Goal: Task Accomplishment & Management: Complete application form

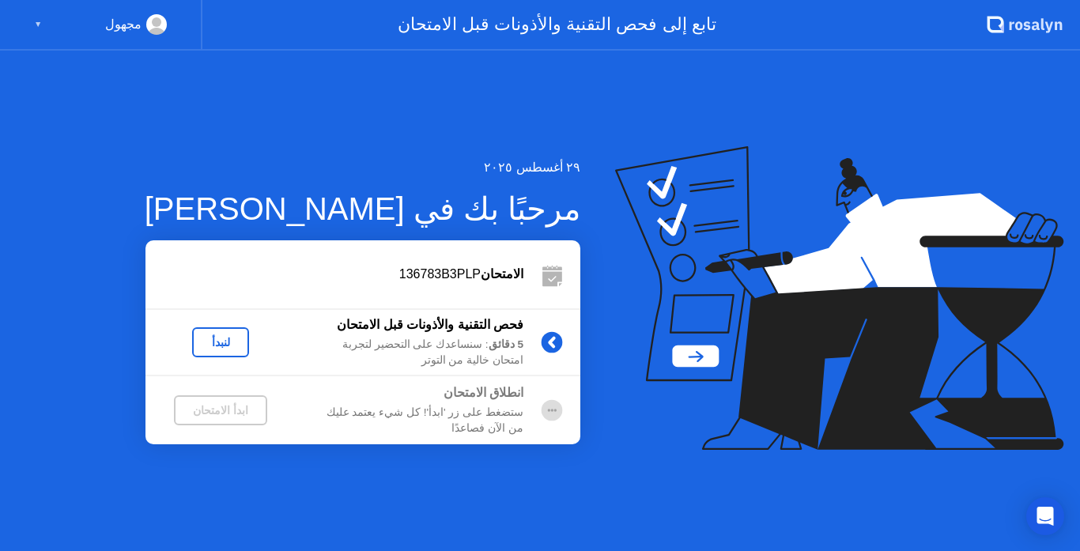
click at [229, 340] on div "لنبدأ" at bounding box center [220, 342] width 44 height 13
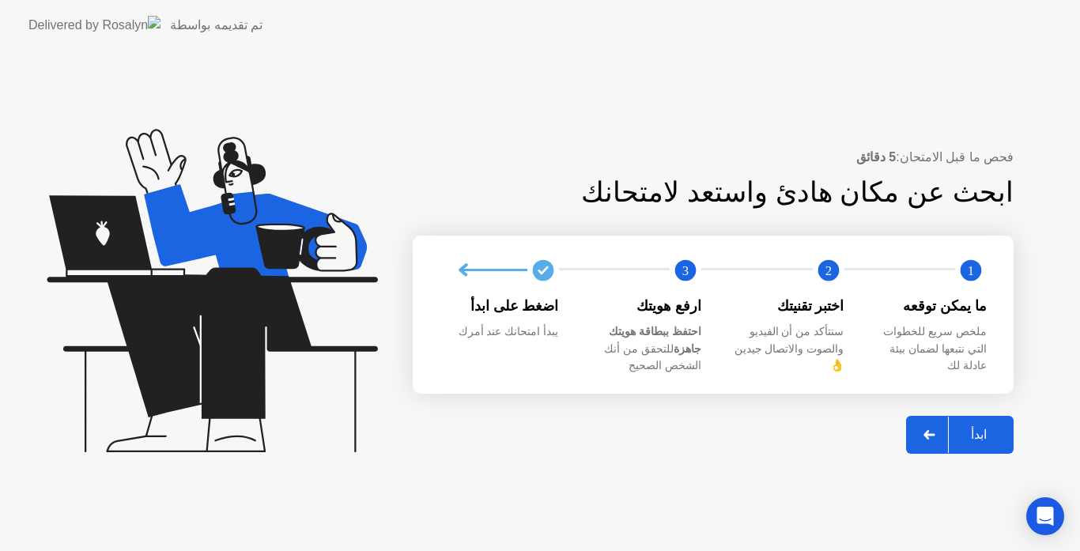
click at [971, 427] on div "ابدأ" at bounding box center [978, 434] width 60 height 15
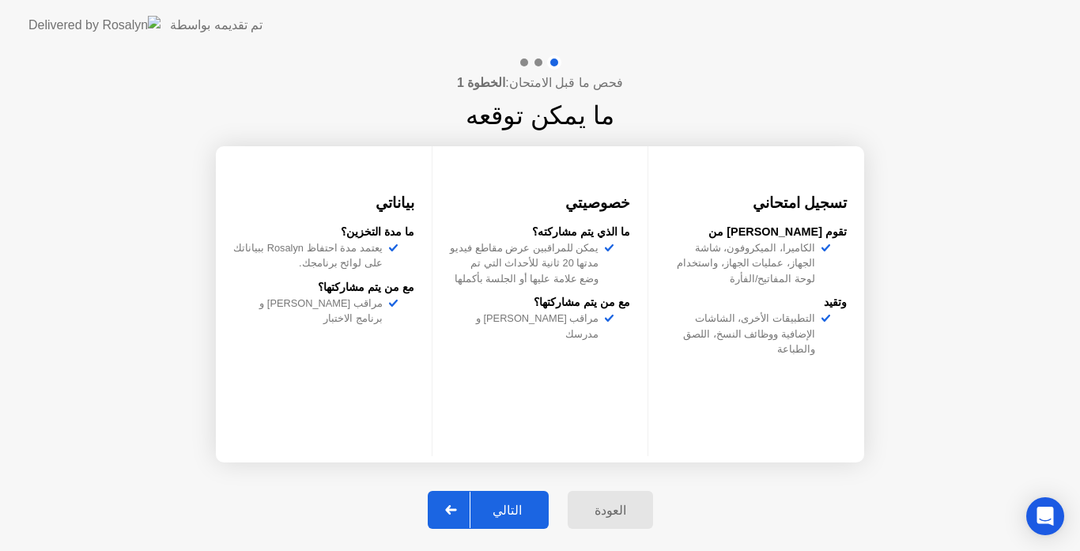
click at [513, 512] on div "التالي" at bounding box center [507, 510] width 74 height 15
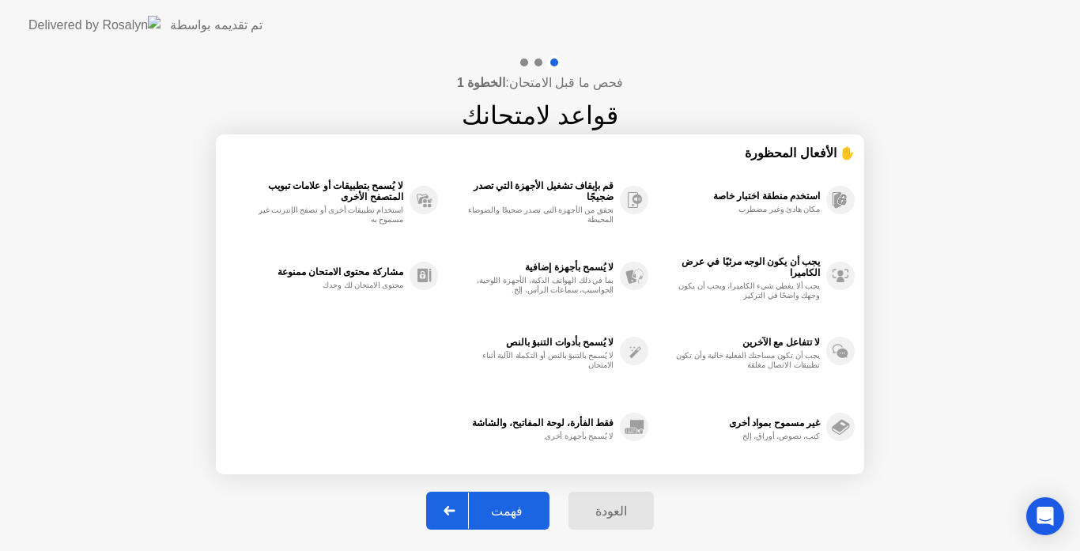
click at [510, 512] on div "فهمت" at bounding box center [507, 510] width 76 height 15
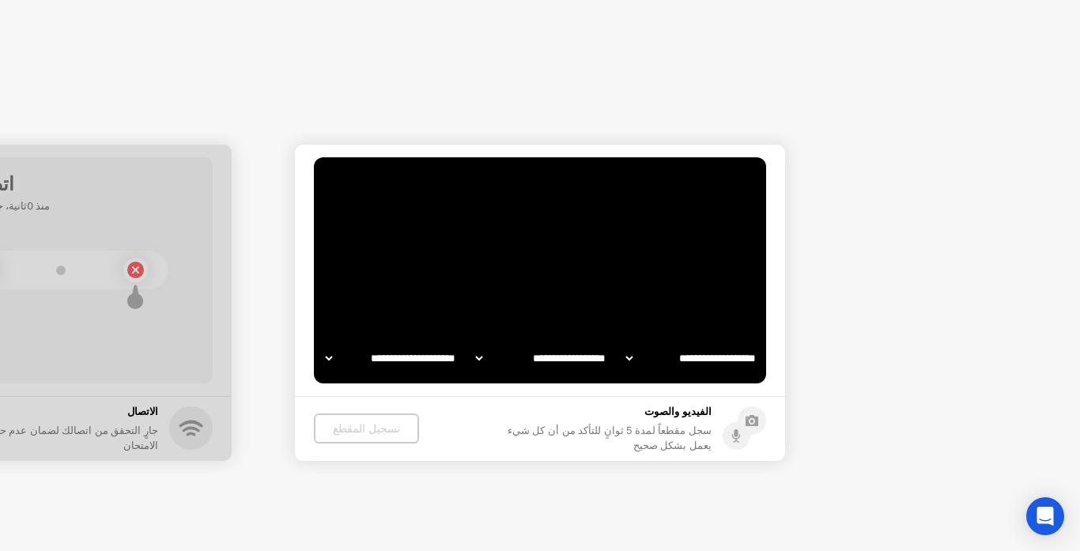
select select "**********"
select select "*******"
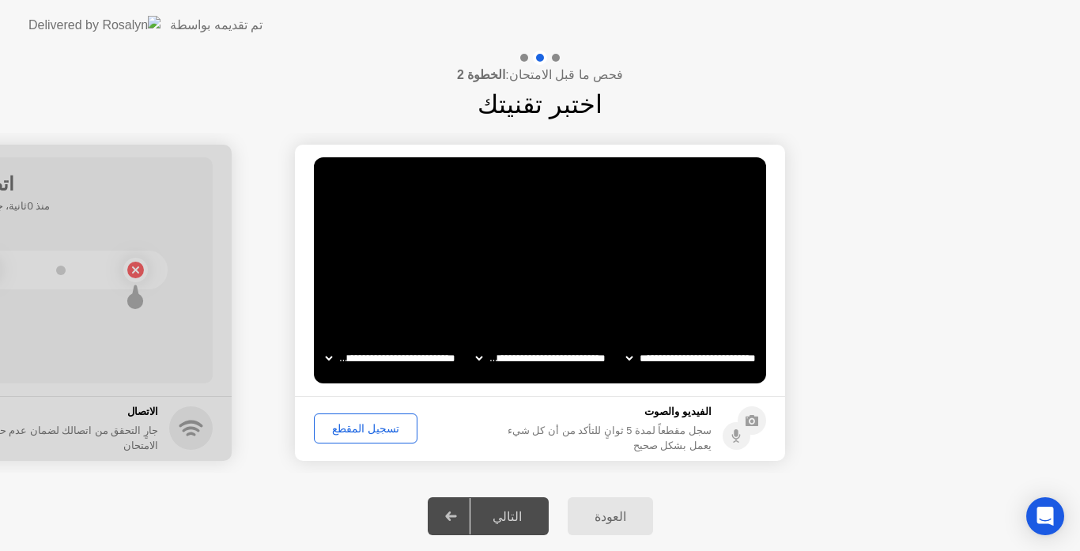
click at [362, 424] on div "تسجيل المقطع" at bounding box center [365, 428] width 92 height 13
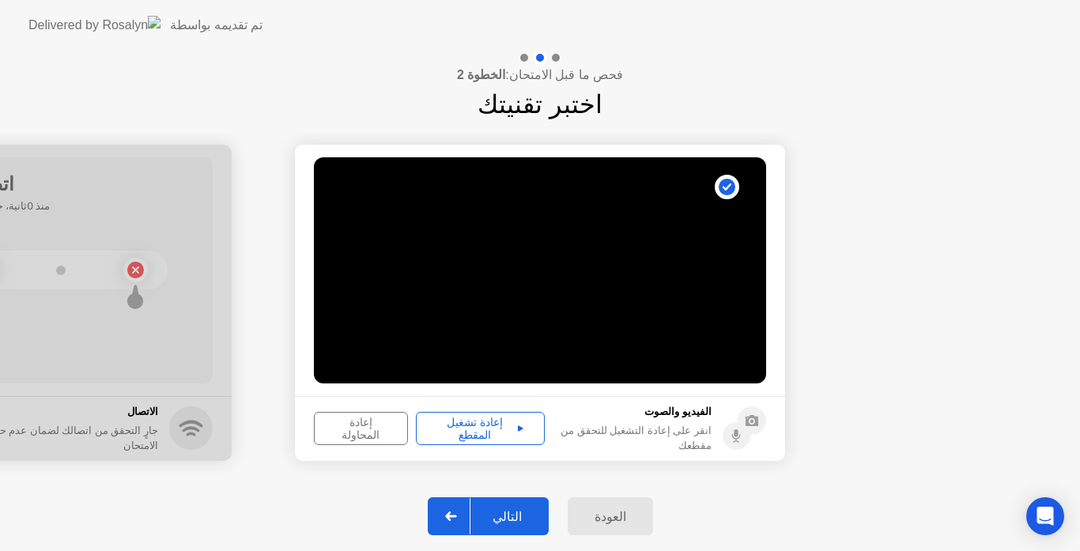
click at [476, 420] on div "إعادة تشغيل المقطع" at bounding box center [480, 428] width 118 height 25
click at [519, 516] on div "التالي" at bounding box center [507, 516] width 74 height 15
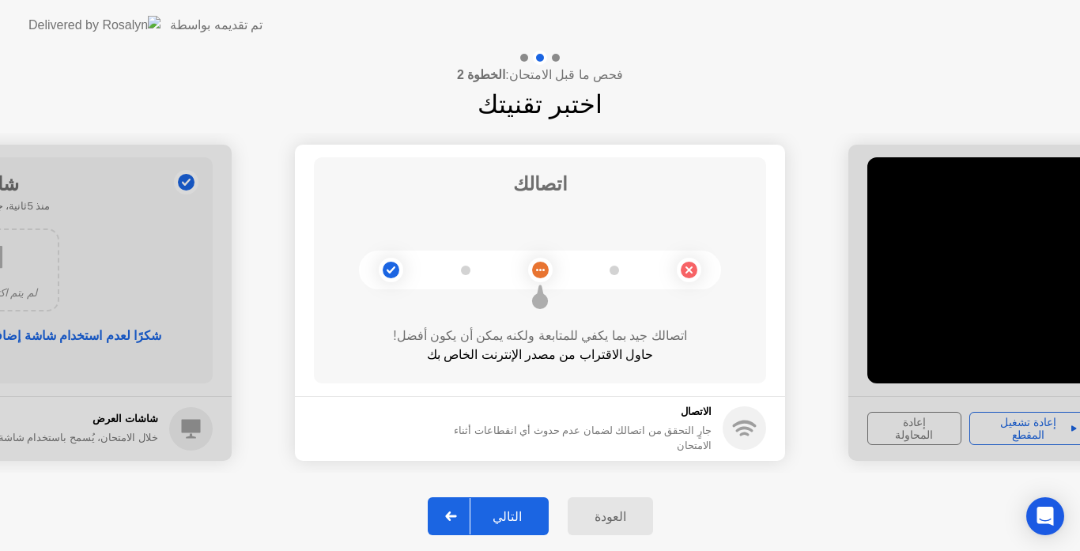
click at [519, 516] on div "التالي" at bounding box center [507, 516] width 74 height 15
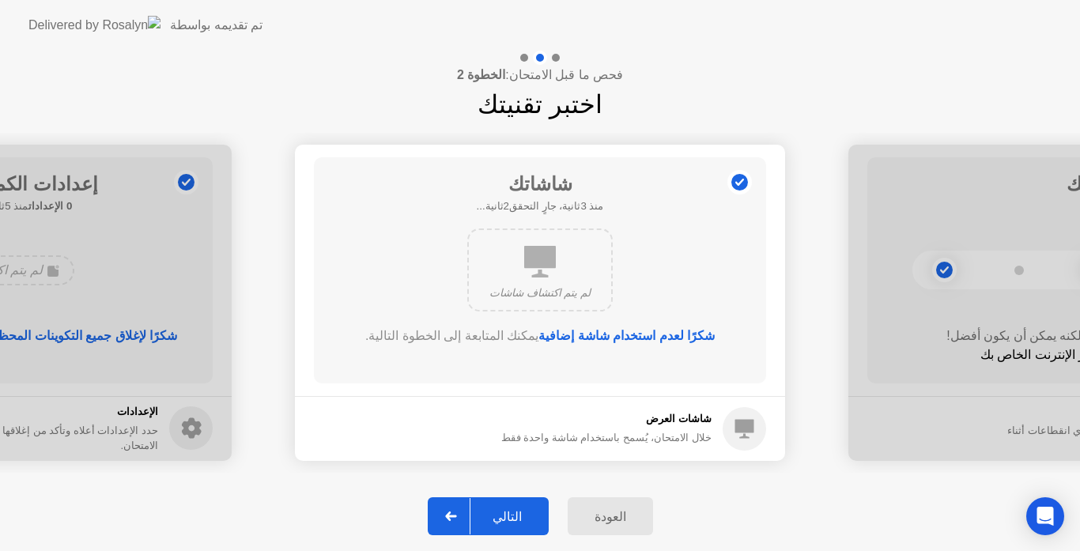
click at [519, 516] on div "التالي" at bounding box center [507, 516] width 74 height 15
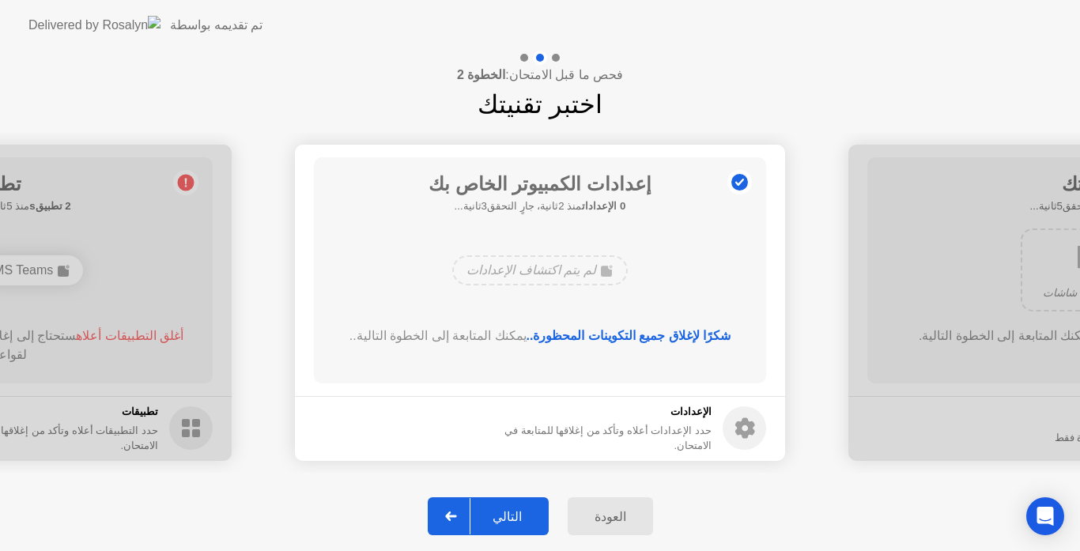
click at [519, 516] on div "التالي" at bounding box center [507, 516] width 74 height 15
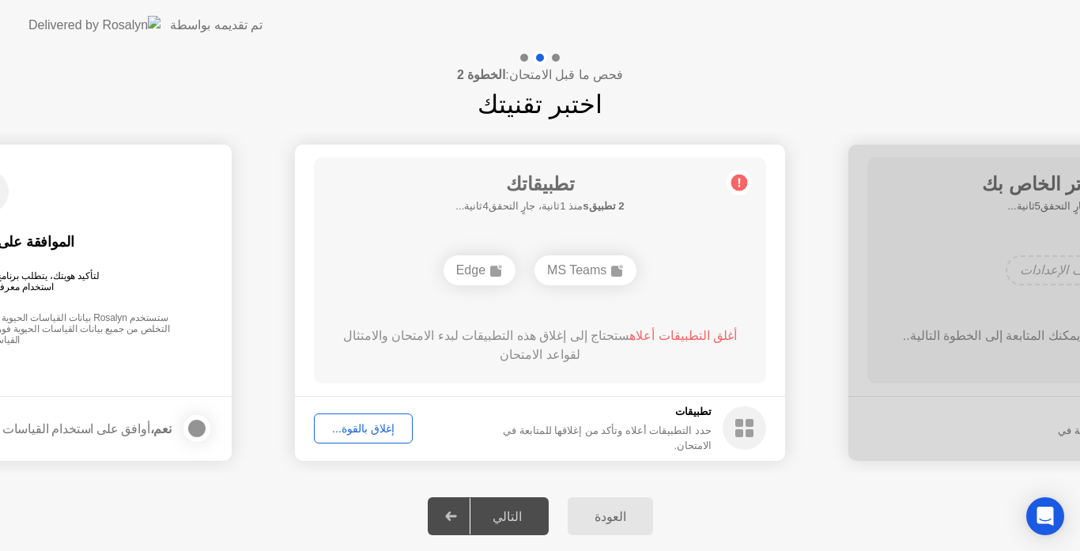
click at [519, 516] on div "التالي" at bounding box center [507, 516] width 74 height 15
click at [511, 509] on div "التالي" at bounding box center [507, 516] width 74 height 15
click at [368, 430] on div "إغلاق بالقوة..." at bounding box center [363, 428] width 88 height 13
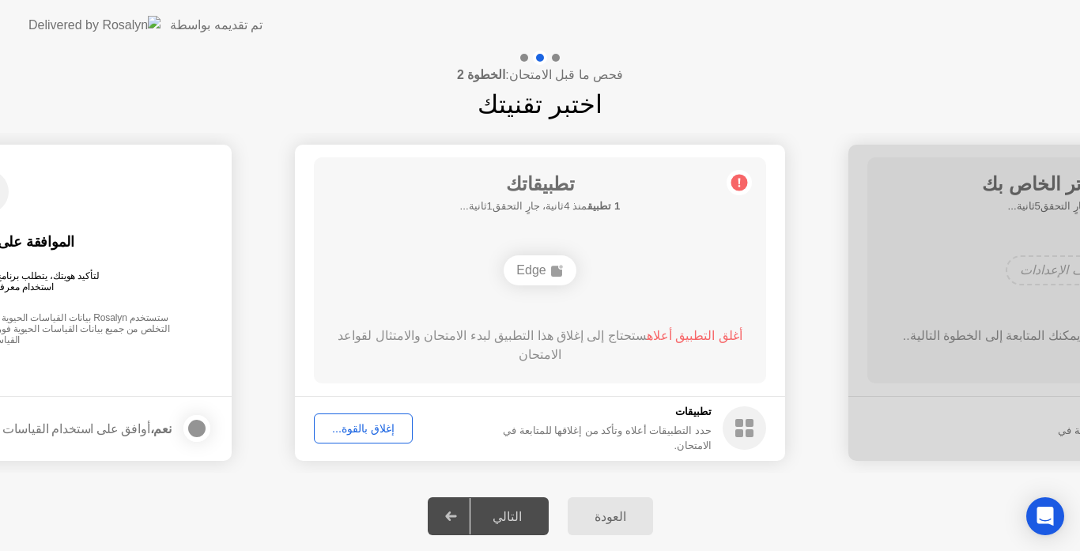
click at [688, 337] on span "أغلق التطبيق أعلاه" at bounding box center [695, 335] width 96 height 13
click at [538, 268] on div "Edge" at bounding box center [539, 270] width 72 height 30
click at [741, 176] on circle at bounding box center [739, 182] width 17 height 17
click at [540, 267] on div "Edge" at bounding box center [539, 270] width 72 height 30
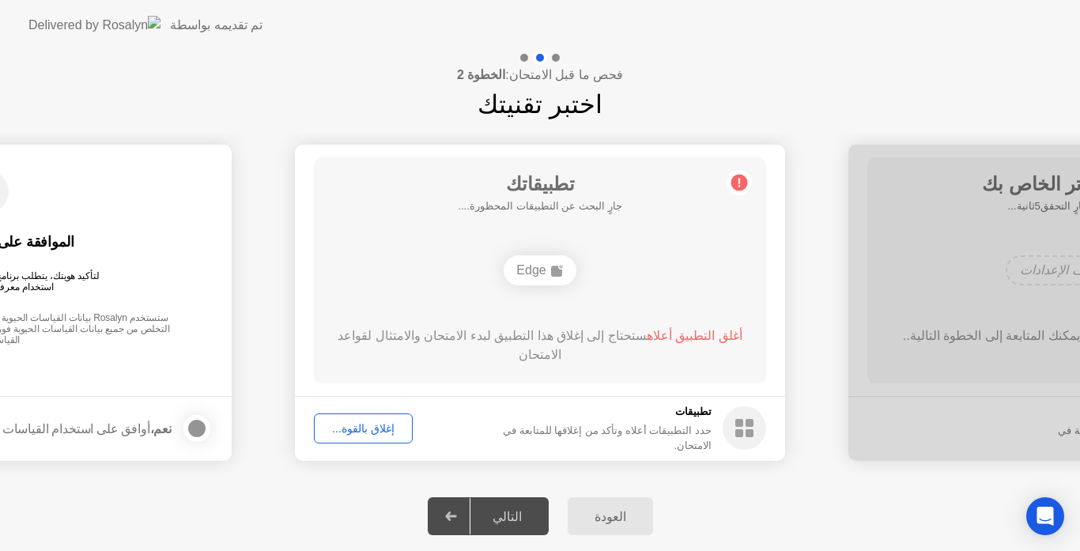
click at [552, 188] on h1 "تطبيقاتك" at bounding box center [540, 184] width 164 height 28
click at [101, 474] on div "**********" at bounding box center [540, 302] width 1080 height 358
click at [513, 510] on div "التالي" at bounding box center [507, 516] width 74 height 15
click at [509, 519] on div "التالي" at bounding box center [507, 516] width 74 height 15
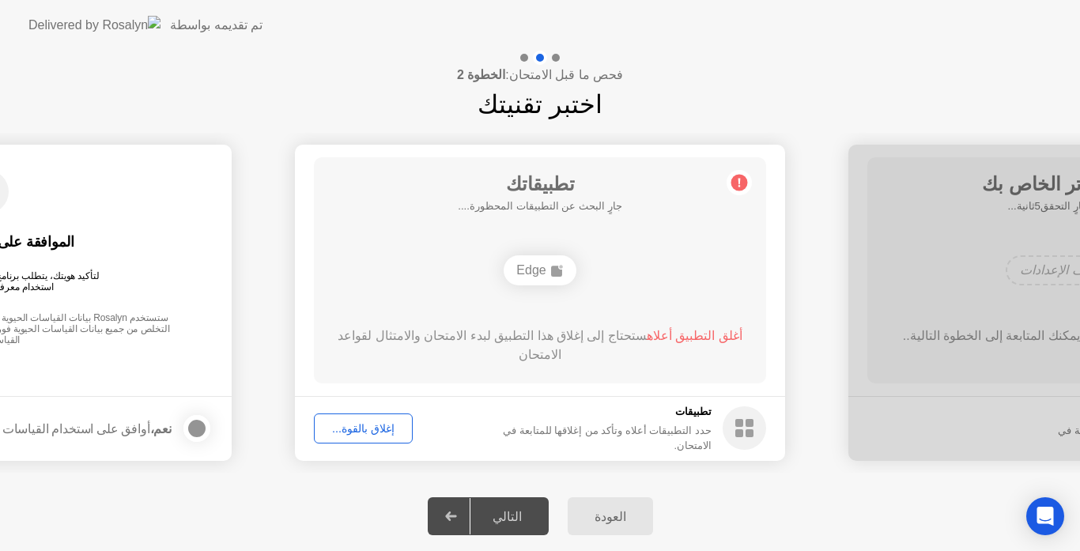
click at [457, 519] on icon at bounding box center [451, 515] width 12 height 9
click at [735, 188] on circle at bounding box center [739, 182] width 17 height 17
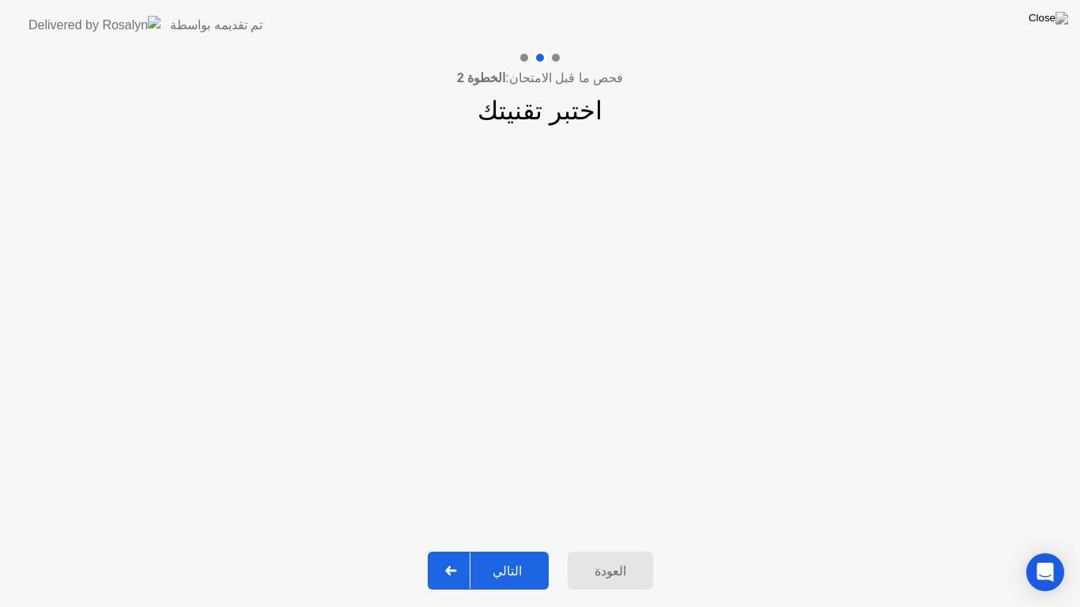
click at [509, 550] on div "التالي" at bounding box center [507, 571] width 74 height 15
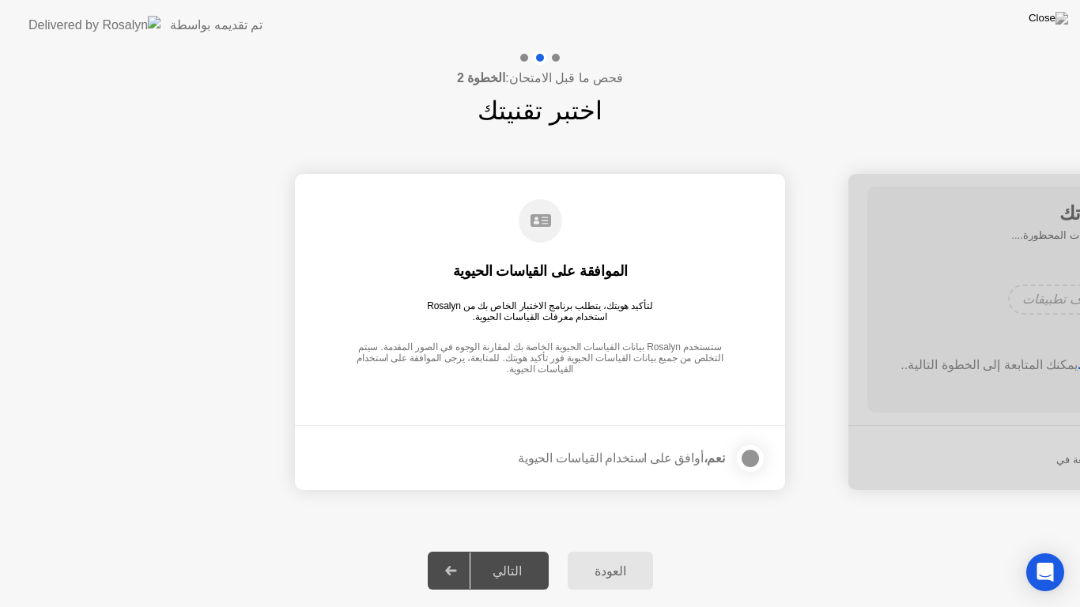
click at [754, 457] on div at bounding box center [750, 458] width 19 height 19
click at [517, 550] on div "التالي" at bounding box center [507, 571] width 74 height 15
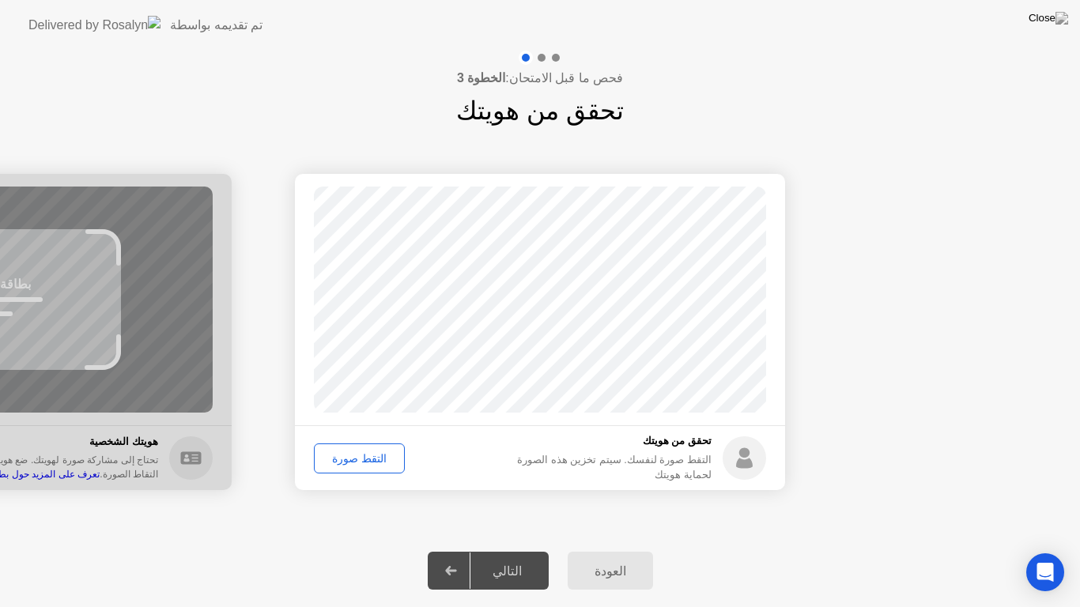
click at [357, 460] on div "التقط صورة" at bounding box center [359, 458] width 80 height 13
click at [357, 460] on div "إعادة الالتقاط" at bounding box center [362, 458] width 86 height 13
click at [507, 550] on div "التالي" at bounding box center [507, 571] width 74 height 15
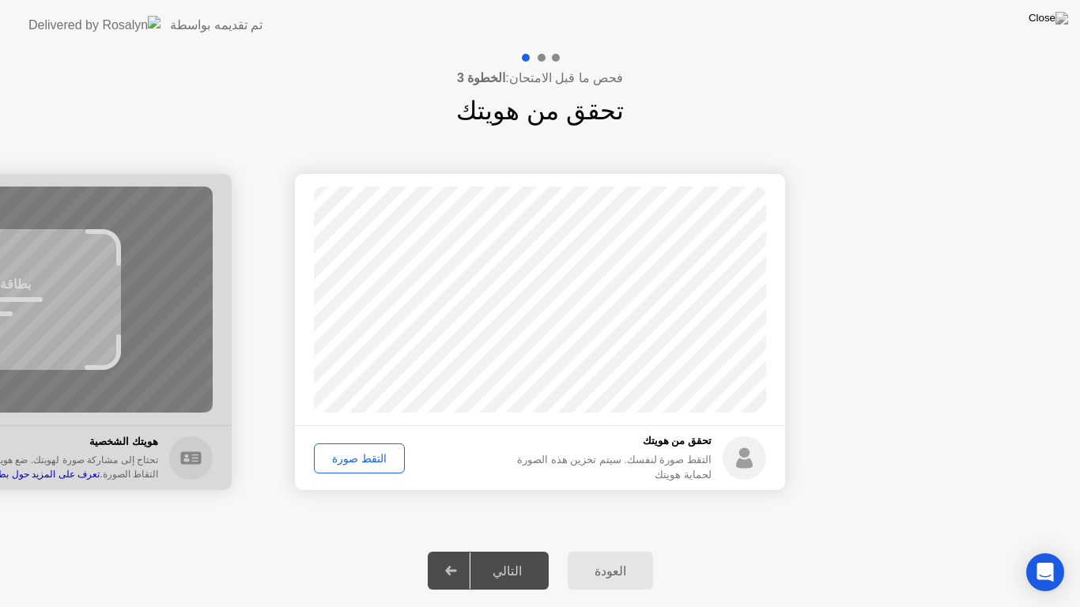
click at [450, 550] on div at bounding box center [451, 570] width 38 height 36
click at [343, 464] on div "التقط صورة" at bounding box center [359, 458] width 80 height 13
click at [355, 455] on div "التقط صورة" at bounding box center [359, 458] width 80 height 13
click at [626, 550] on div "العودة" at bounding box center [610, 571] width 76 height 15
select select "**********"
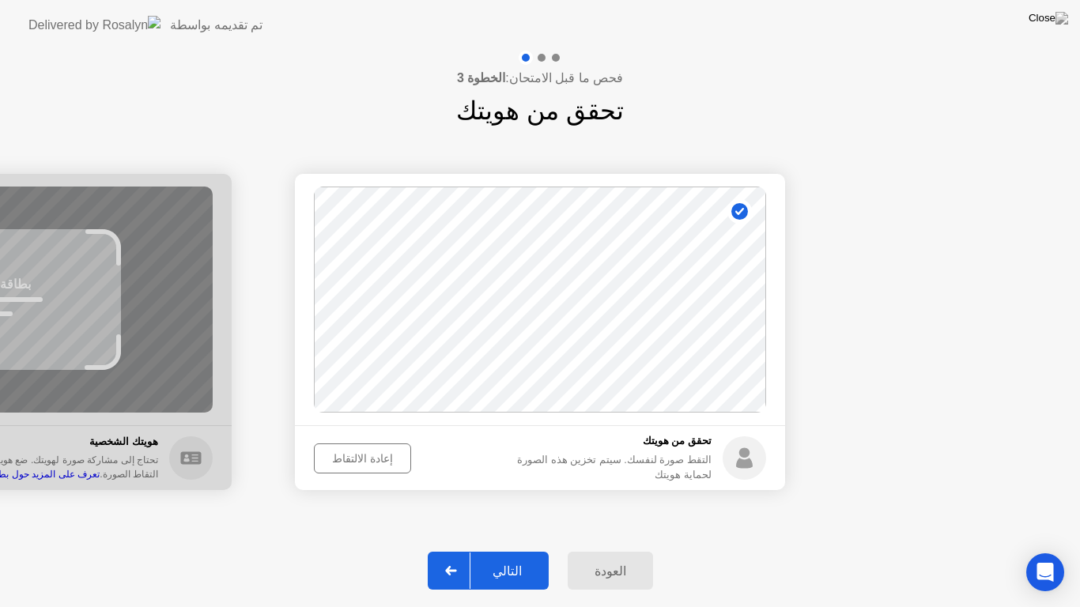
select select "*******"
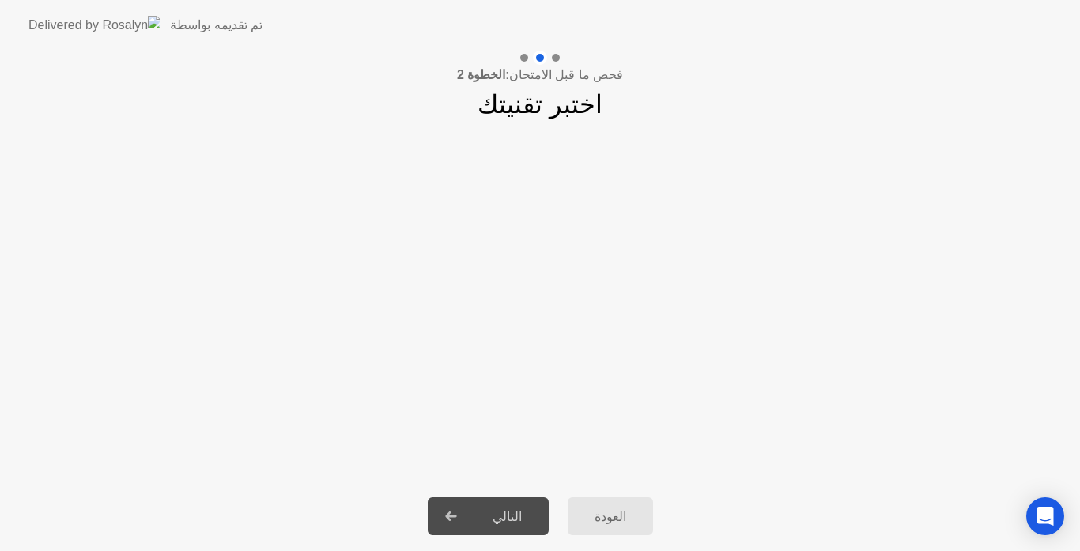
click at [524, 517] on div "التالي" at bounding box center [507, 516] width 74 height 15
click at [457, 515] on icon at bounding box center [451, 515] width 12 height 9
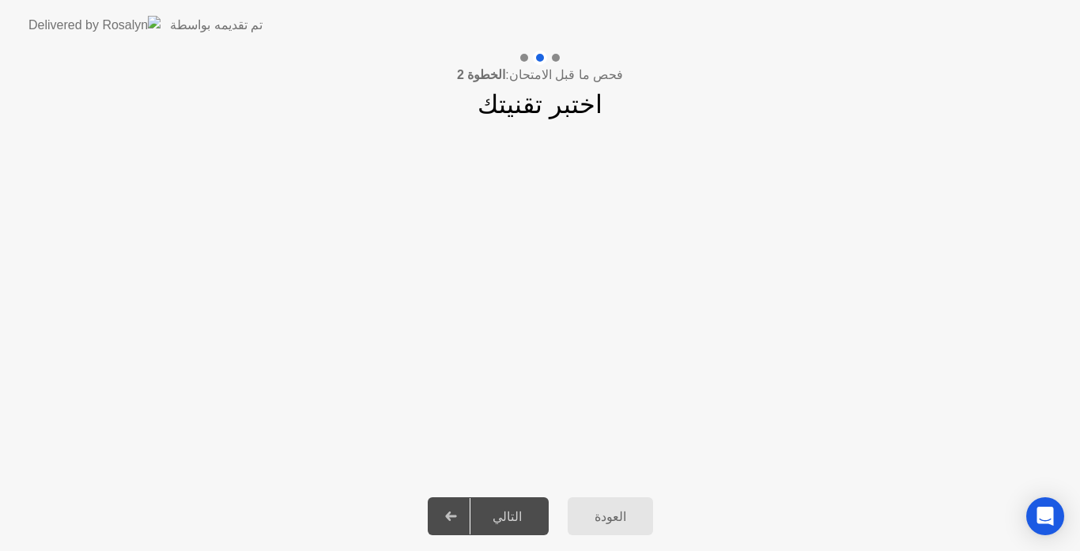
click at [504, 513] on div "التالي" at bounding box center [507, 516] width 74 height 15
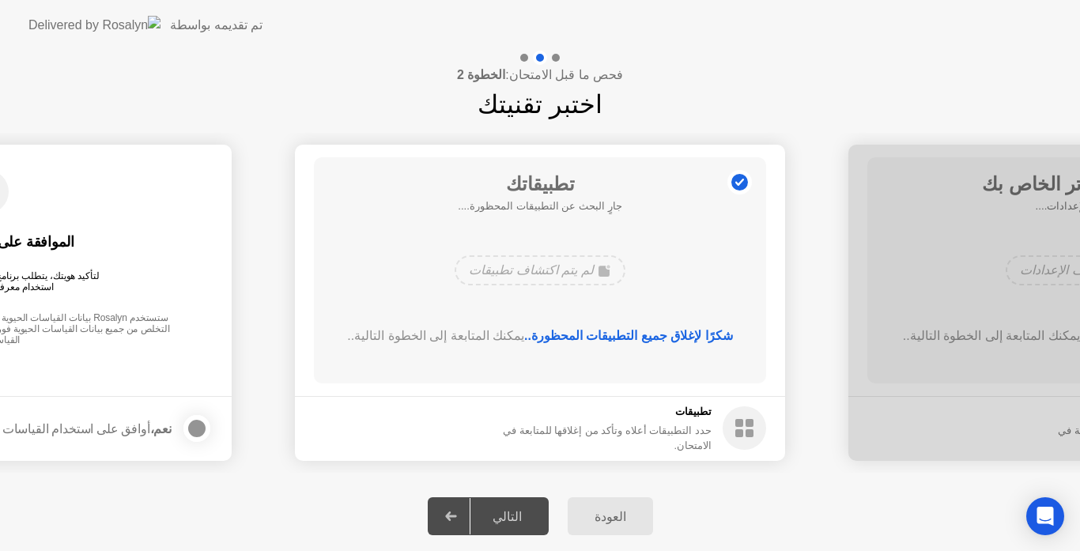
click at [504, 513] on div "التالي" at bounding box center [507, 516] width 74 height 15
click at [456, 512] on icon at bounding box center [451, 515] width 12 height 9
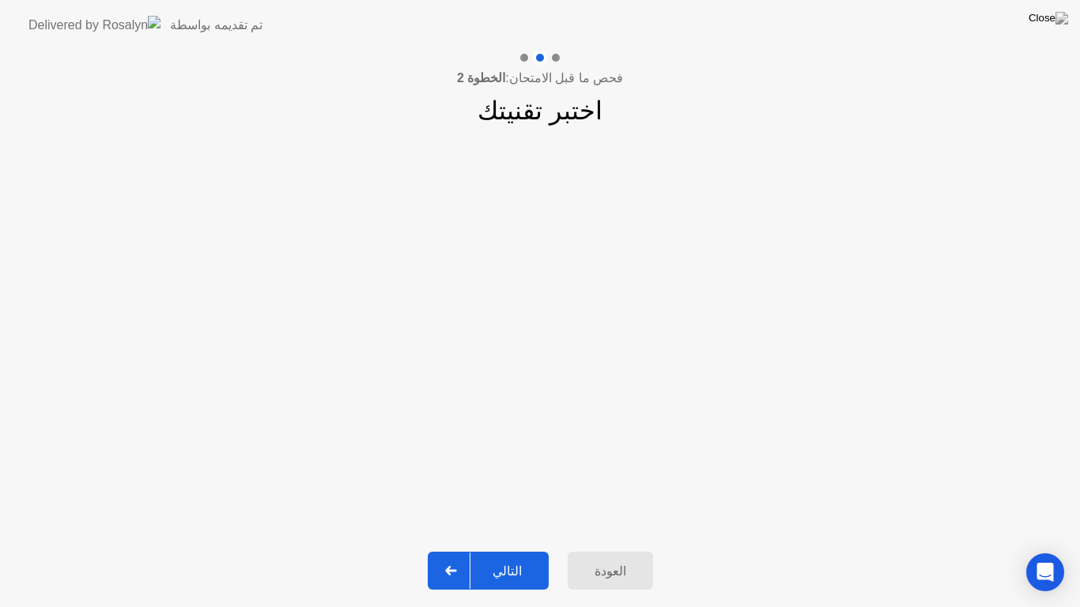
click at [512, 550] on div "التالي" at bounding box center [507, 571] width 74 height 15
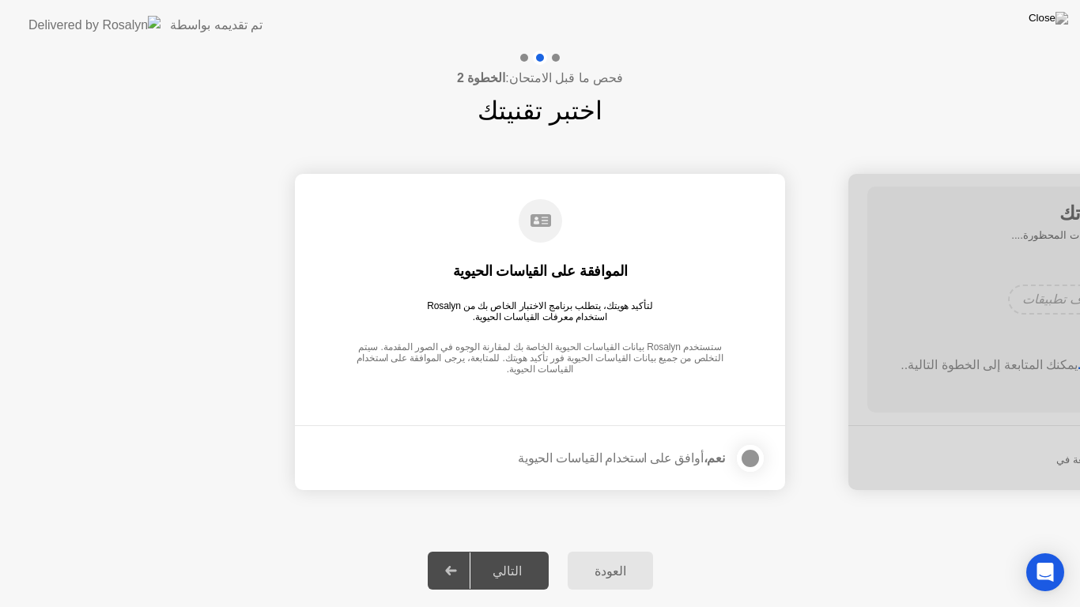
click at [746, 454] on div at bounding box center [750, 458] width 19 height 19
click at [518, 550] on div "التالي" at bounding box center [507, 571] width 74 height 15
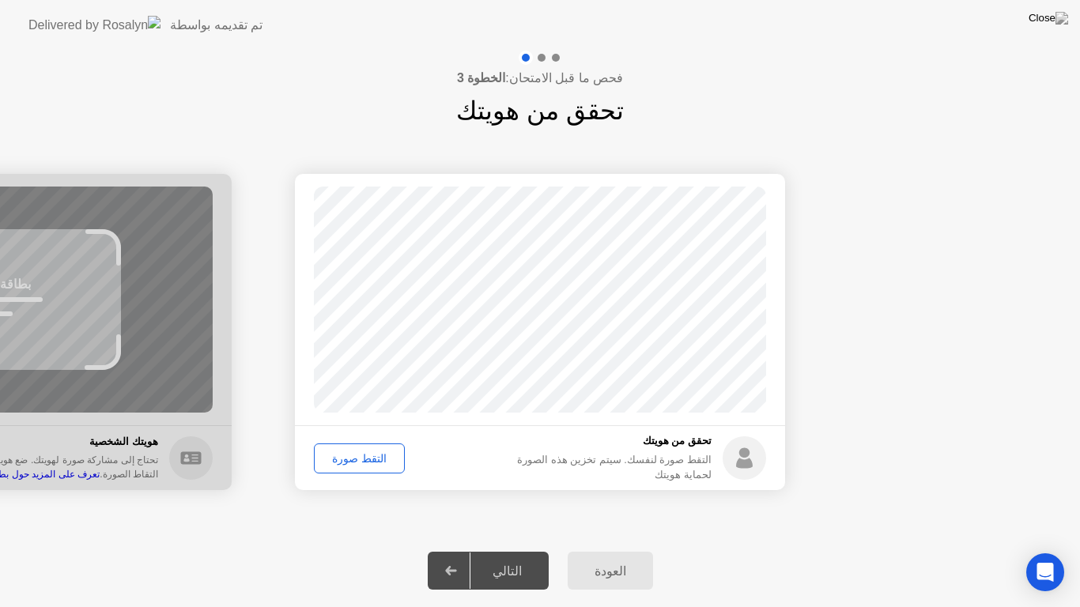
click at [368, 454] on div "التقط صورة" at bounding box center [359, 458] width 80 height 13
click at [368, 453] on div "التقط صورة" at bounding box center [359, 458] width 80 height 13
click at [361, 464] on div "إعادة الالتقاط" at bounding box center [362, 458] width 86 height 13
click at [361, 464] on div "التقط صورة" at bounding box center [359, 458] width 80 height 13
click at [362, 454] on div "التقط صورة" at bounding box center [359, 458] width 80 height 13
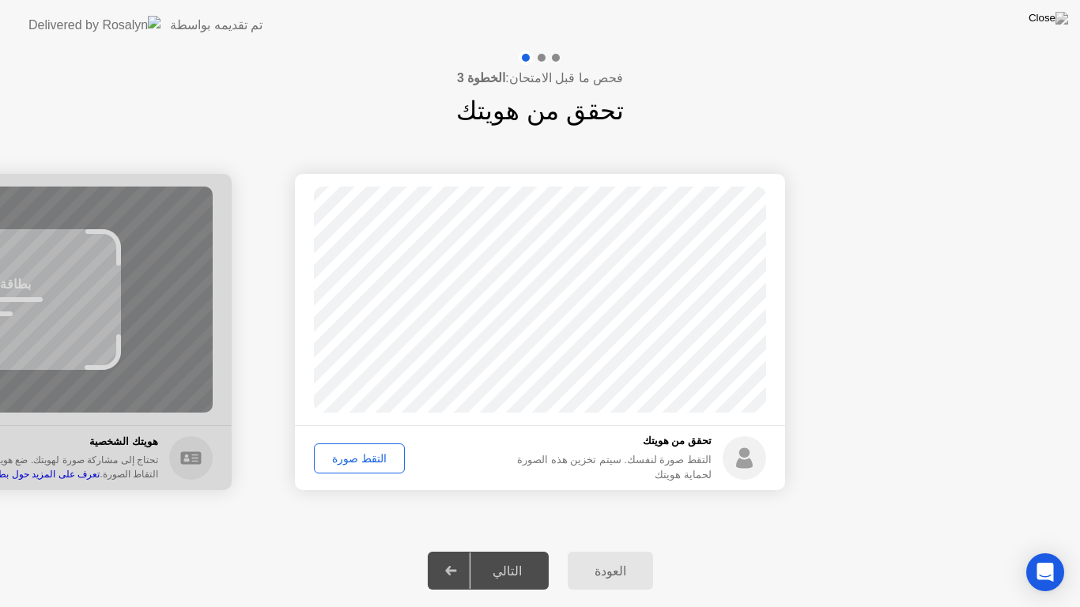
click at [503, 550] on div "التالي" at bounding box center [507, 571] width 74 height 15
click at [456, 550] on icon at bounding box center [450, 570] width 11 height 9
click at [368, 457] on div "التقط صورة" at bounding box center [359, 458] width 80 height 13
click at [511, 550] on div "التالي" at bounding box center [507, 571] width 74 height 15
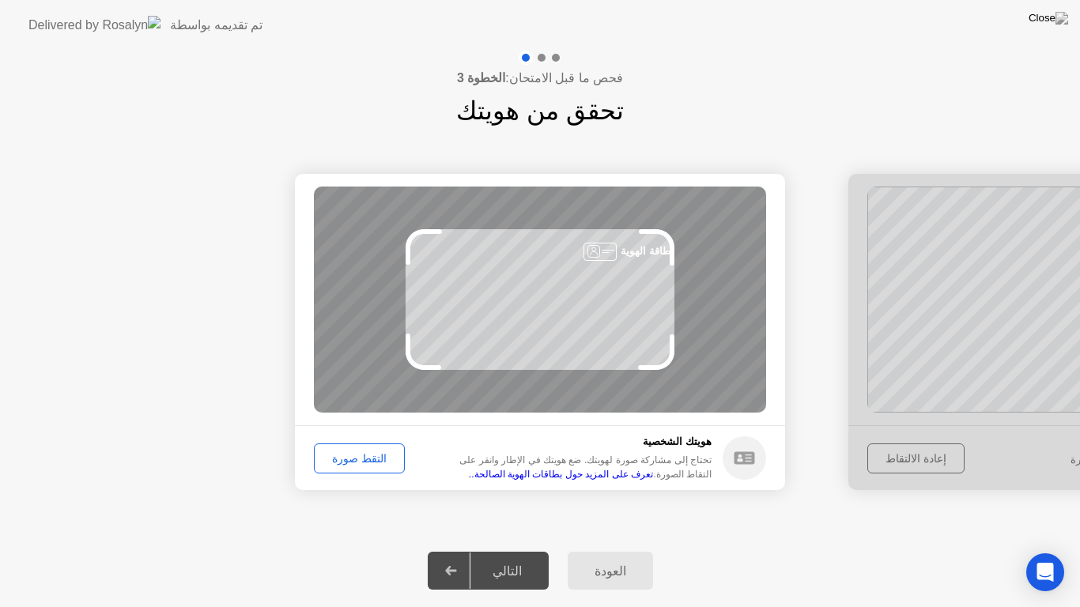
click at [373, 456] on div "التقط صورة" at bounding box center [359, 458] width 80 height 13
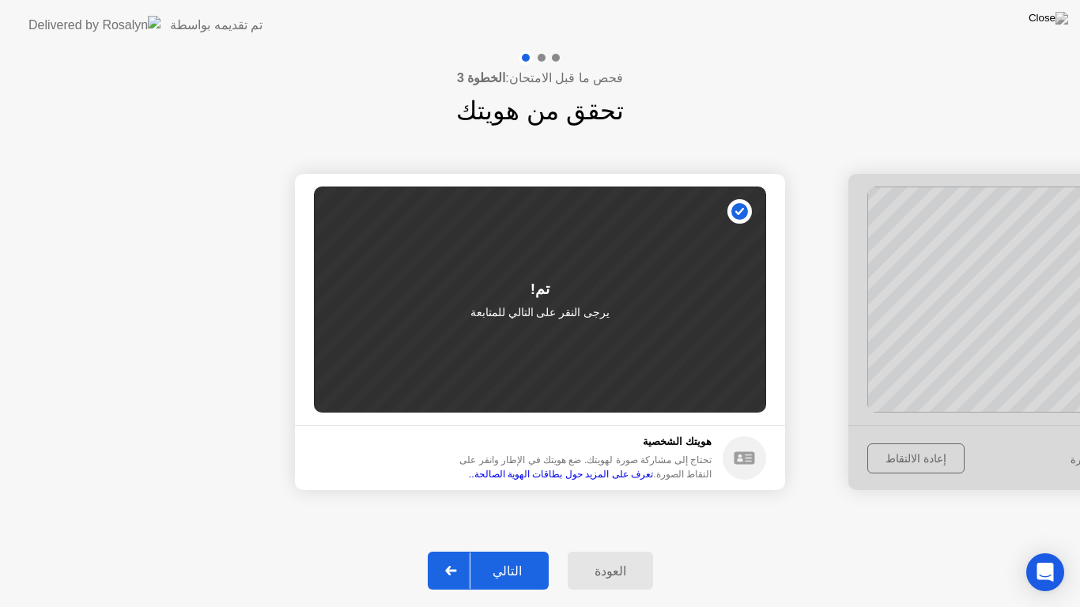
click at [515, 550] on div "التالي" at bounding box center [507, 571] width 74 height 15
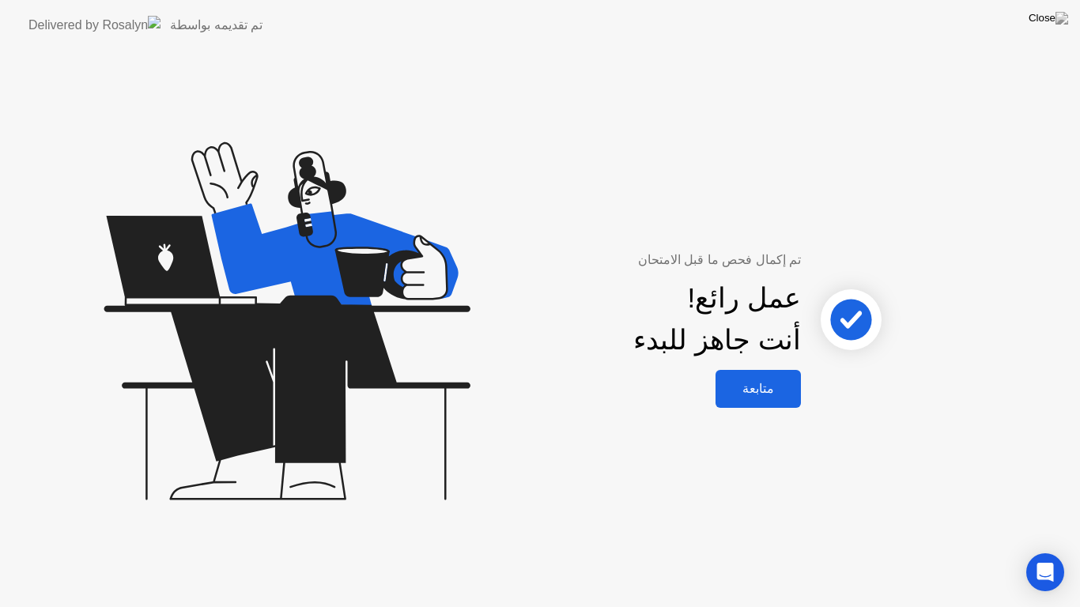
click at [771, 387] on div "متابعة" at bounding box center [758, 388] width 76 height 15
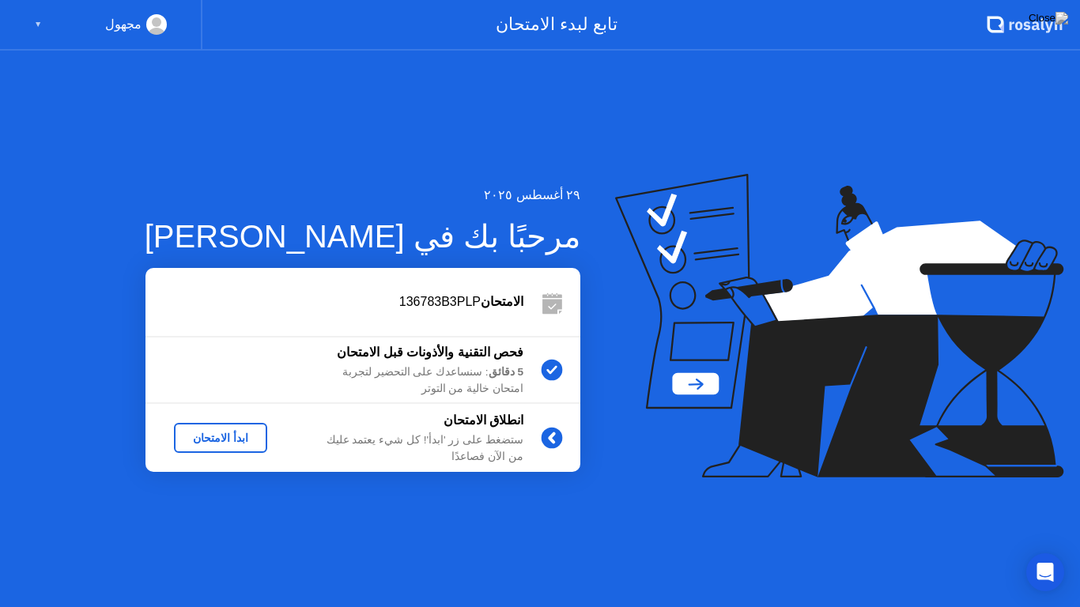
click at [224, 436] on div "ابدأ الامتحان" at bounding box center [220, 438] width 81 height 13
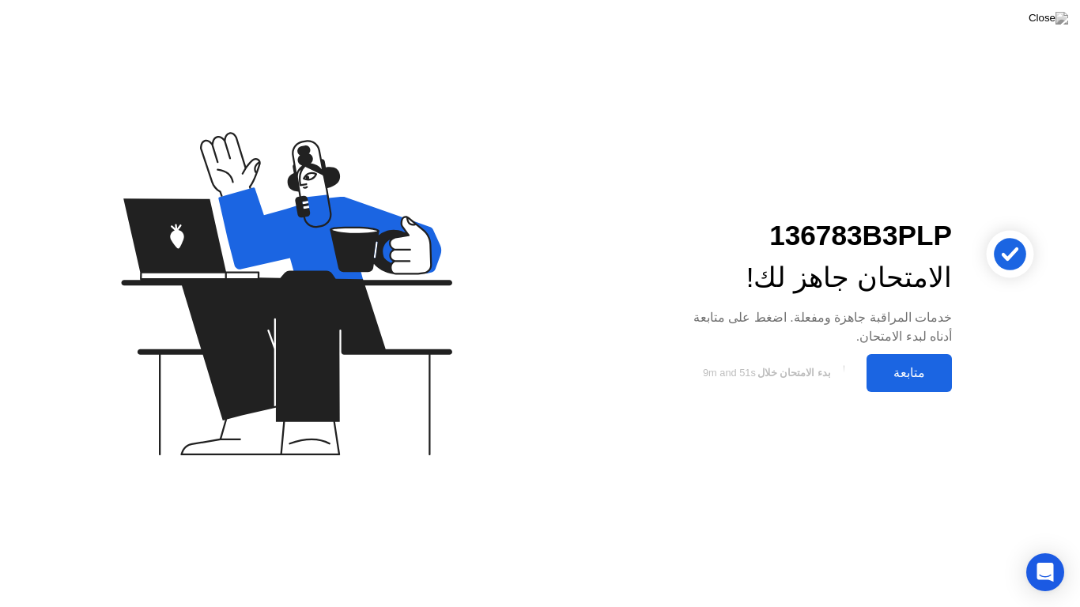
click at [907, 370] on div "متابعة" at bounding box center [909, 372] width 76 height 15
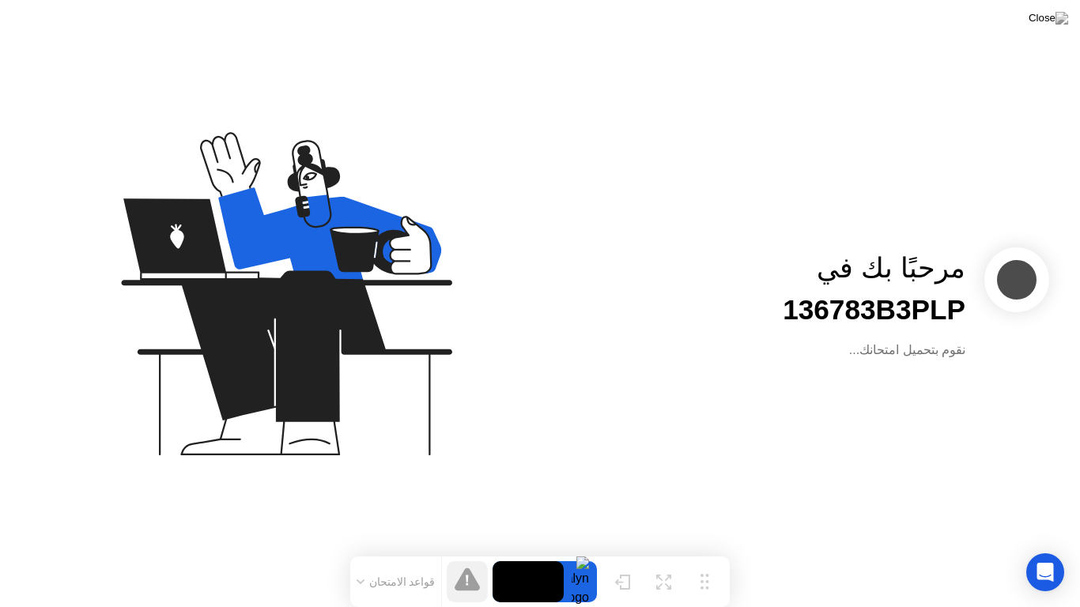
click at [907, 370] on div "مرحبًا بك في 136783B3PLP نقوم بتحميل امتحانك..." at bounding box center [540, 303] width 1080 height 607
